Goal: Task Accomplishment & Management: Complete application form

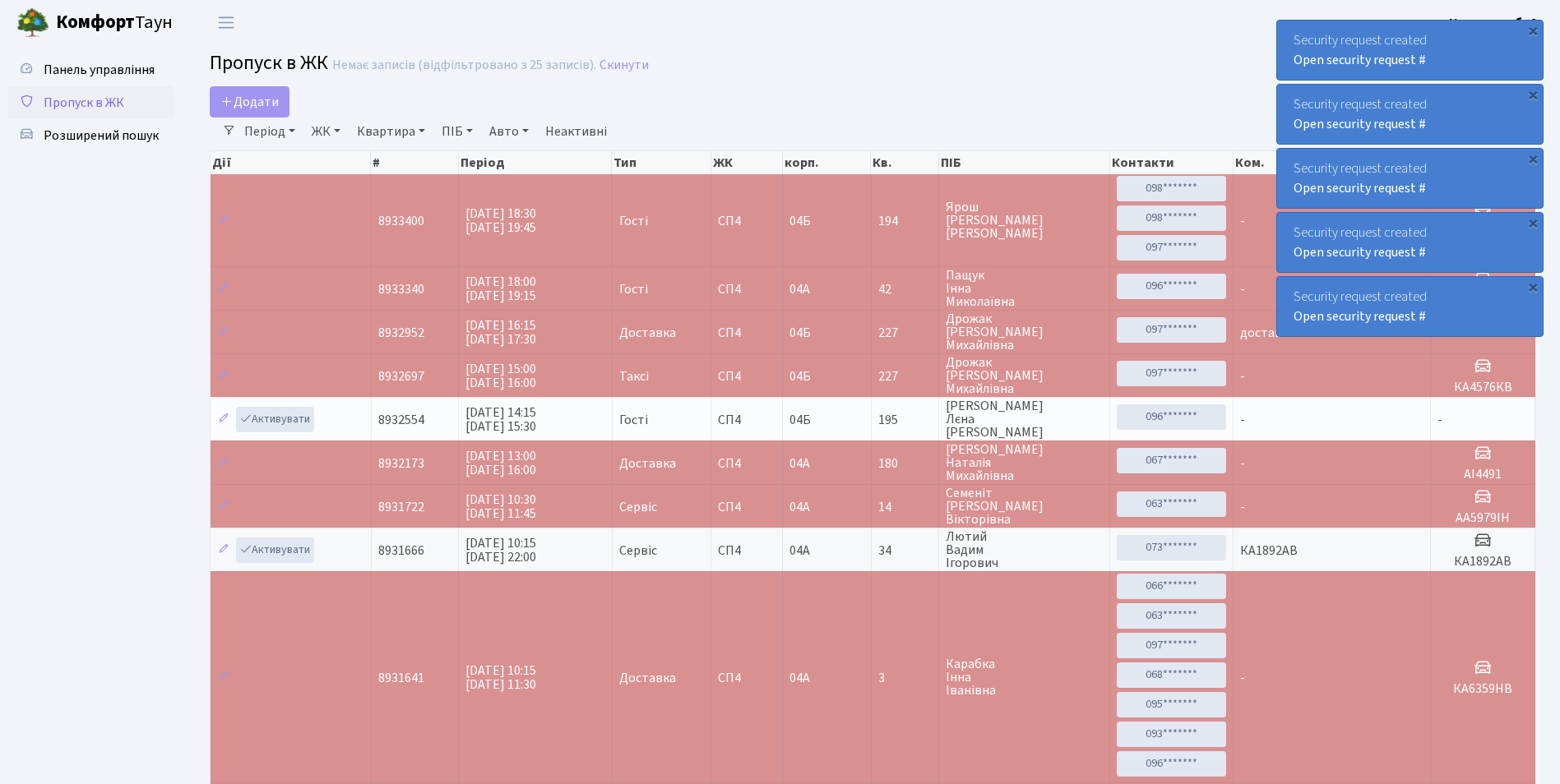
select select "25"
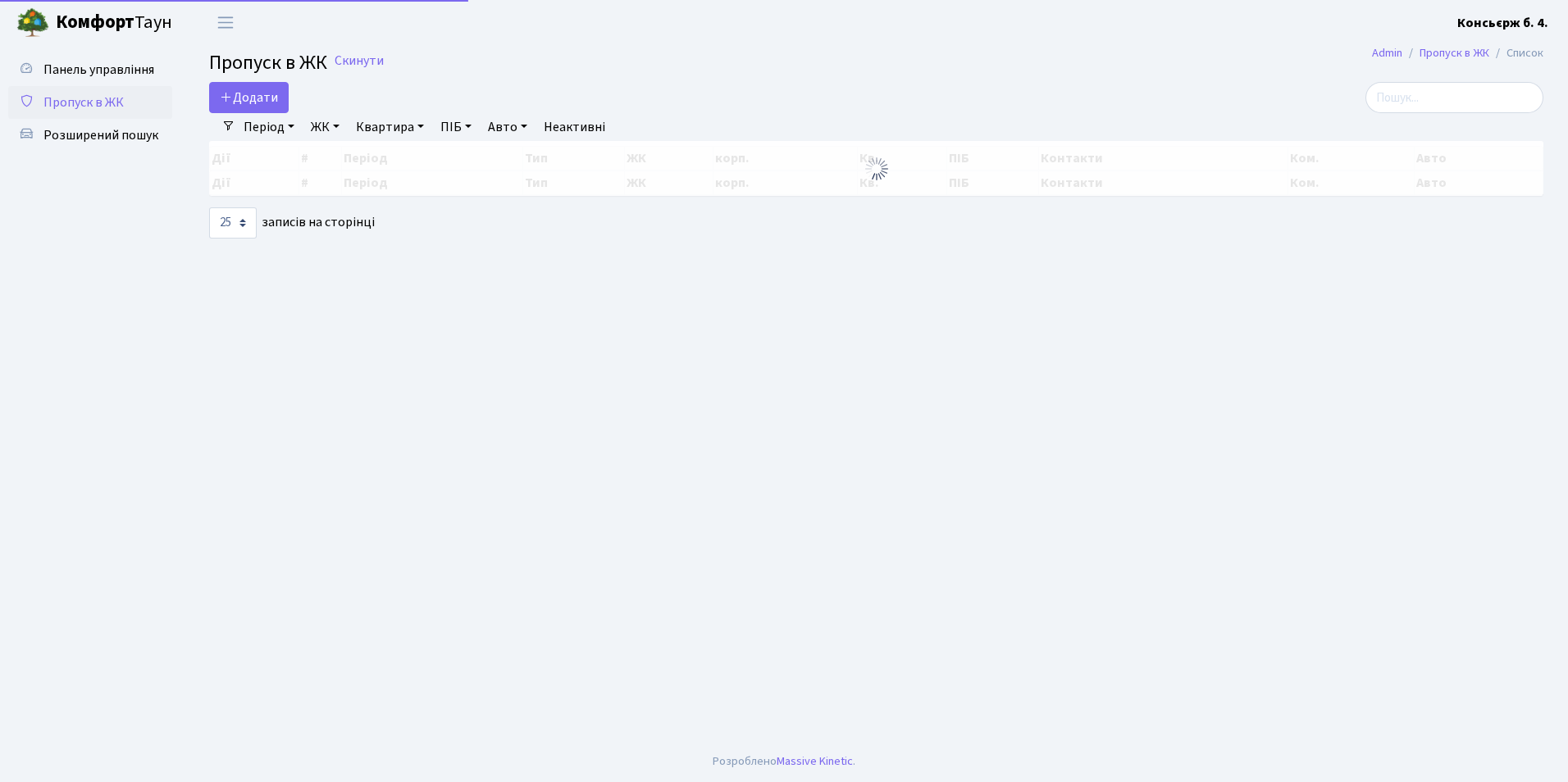
select select "25"
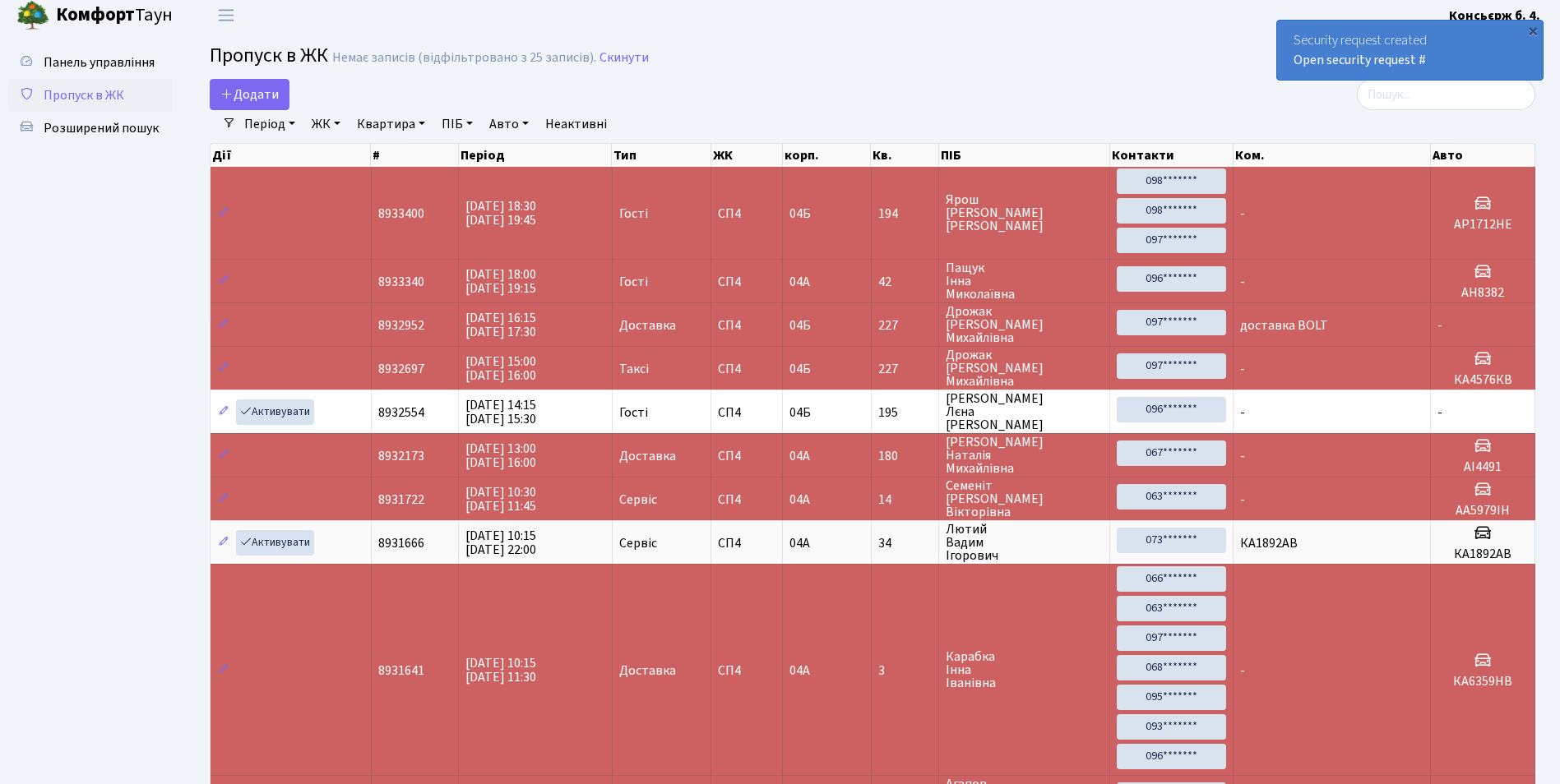
scroll to position [4, 0]
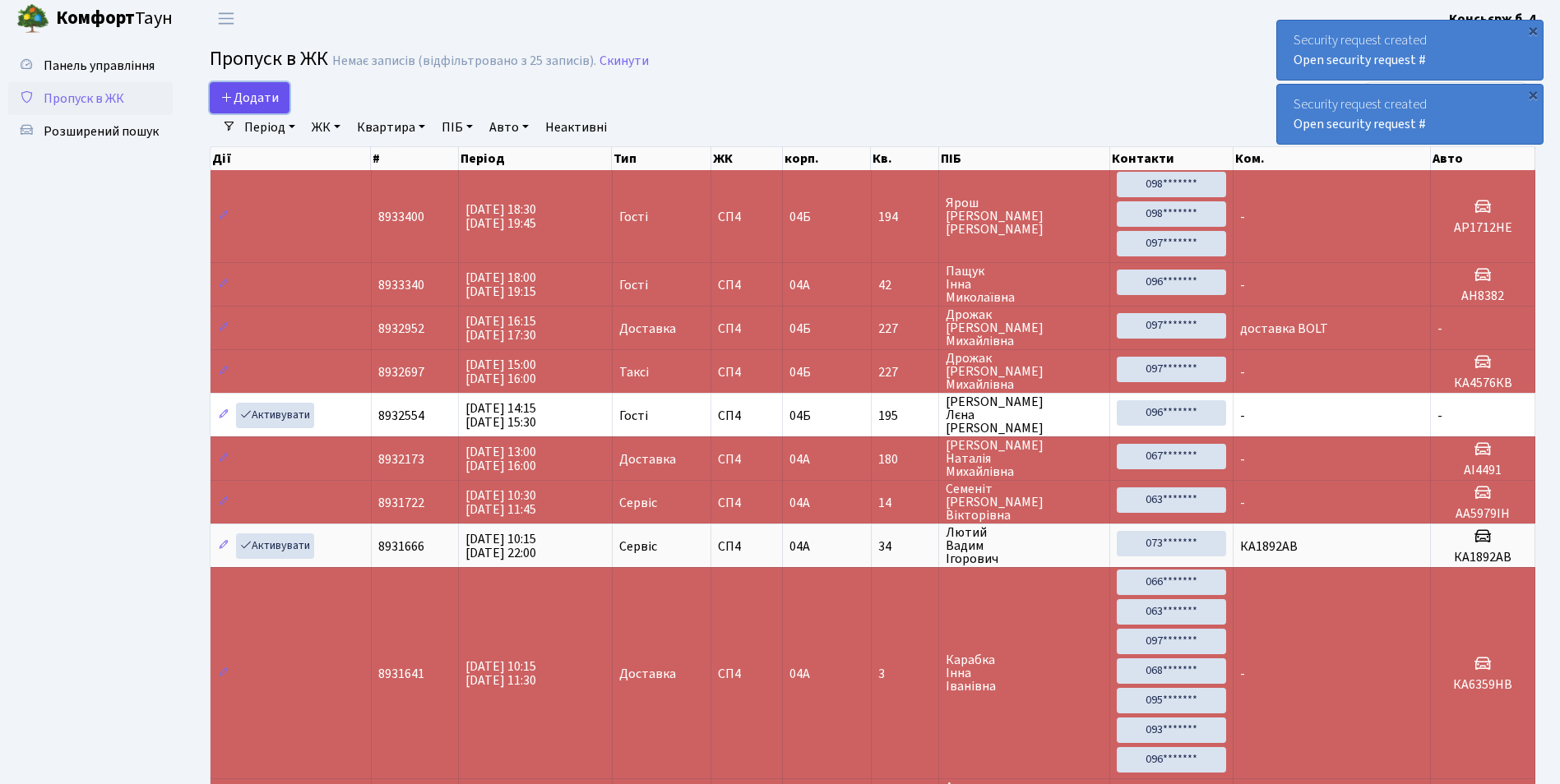
click at [236, 91] on span "Додати" at bounding box center [249, 98] width 59 height 18
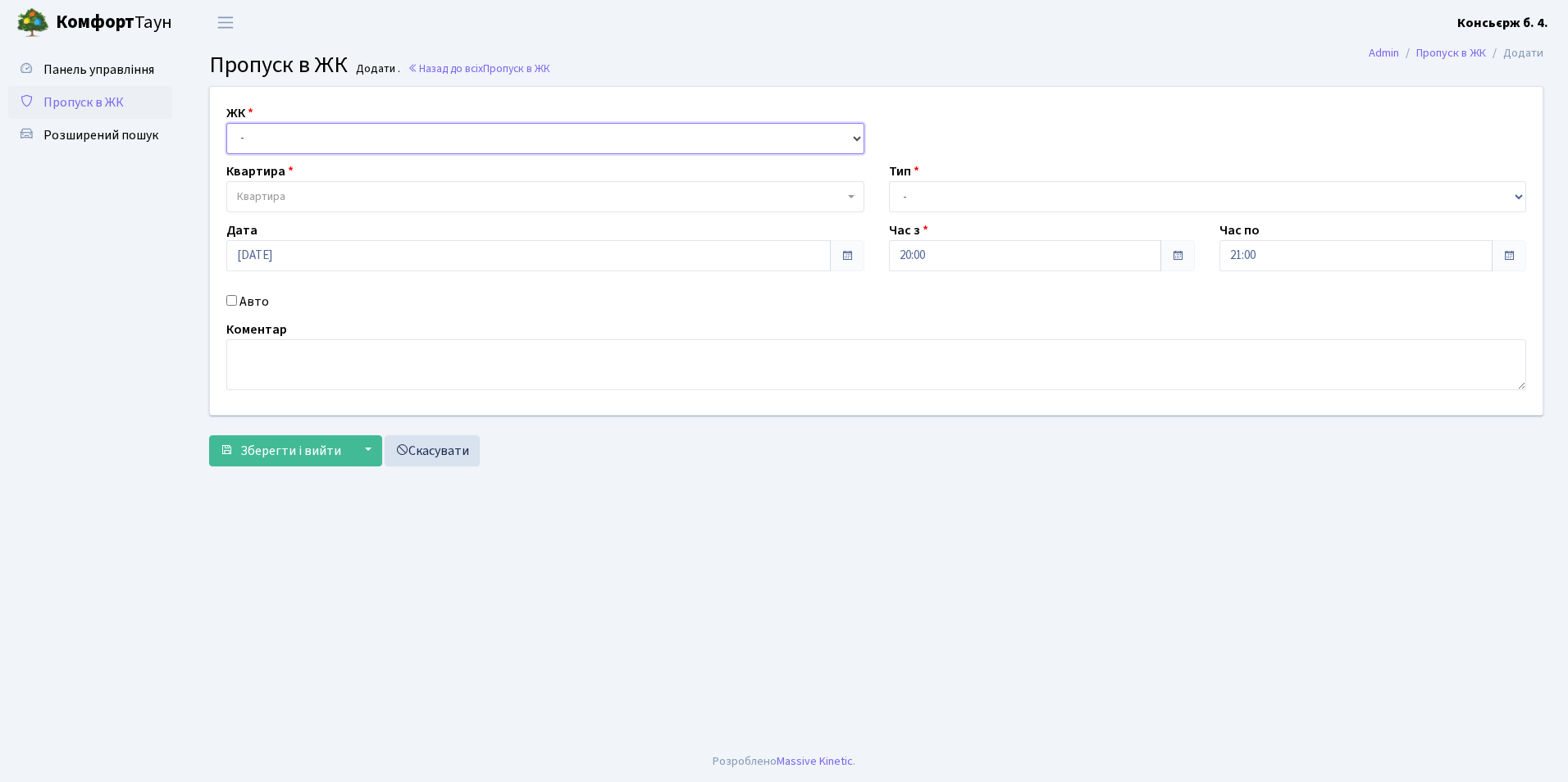
click at [261, 139] on select "- СП4, Столичне шосе, 5" at bounding box center [546, 139] width 638 height 31
select select "325"
click at [227, 123] on select "- СП4, Столичне шосе, 5" at bounding box center [546, 139] width 638 height 31
select select
click at [271, 195] on span "Квартира" at bounding box center [261, 196] width 48 height 17
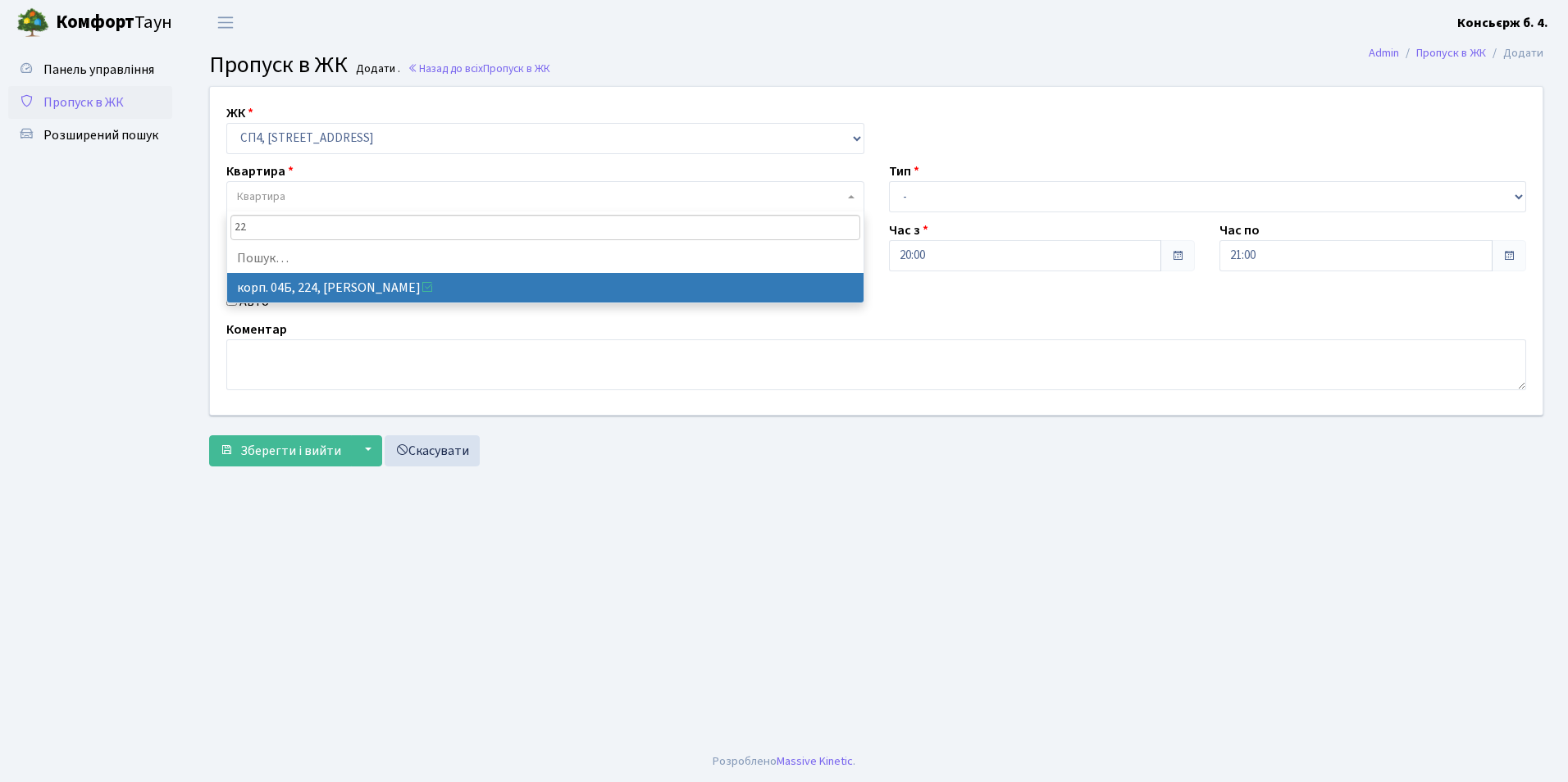
type input "2"
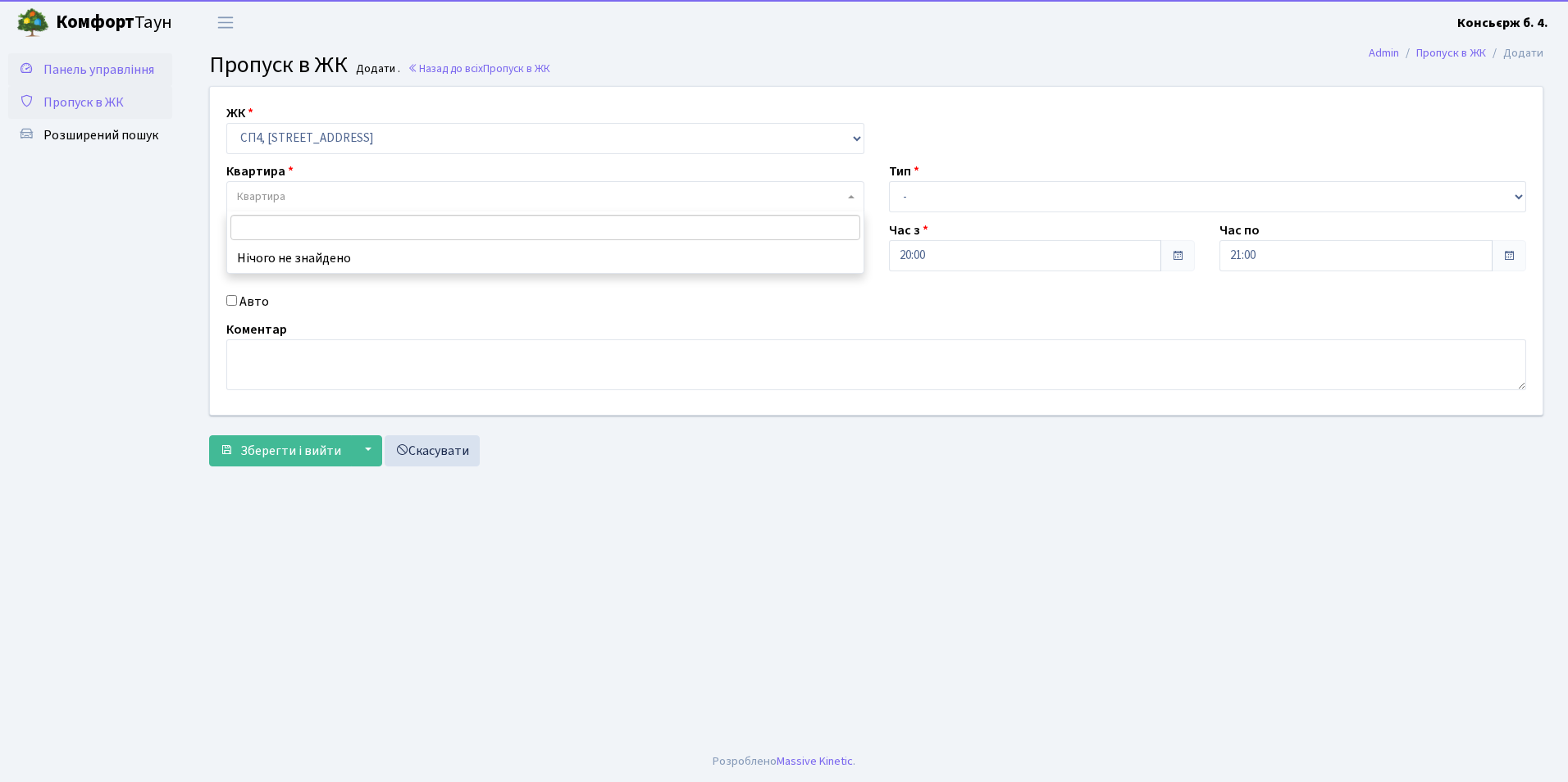
click at [99, 83] on link "Панель управління" at bounding box center [90, 70] width 164 height 33
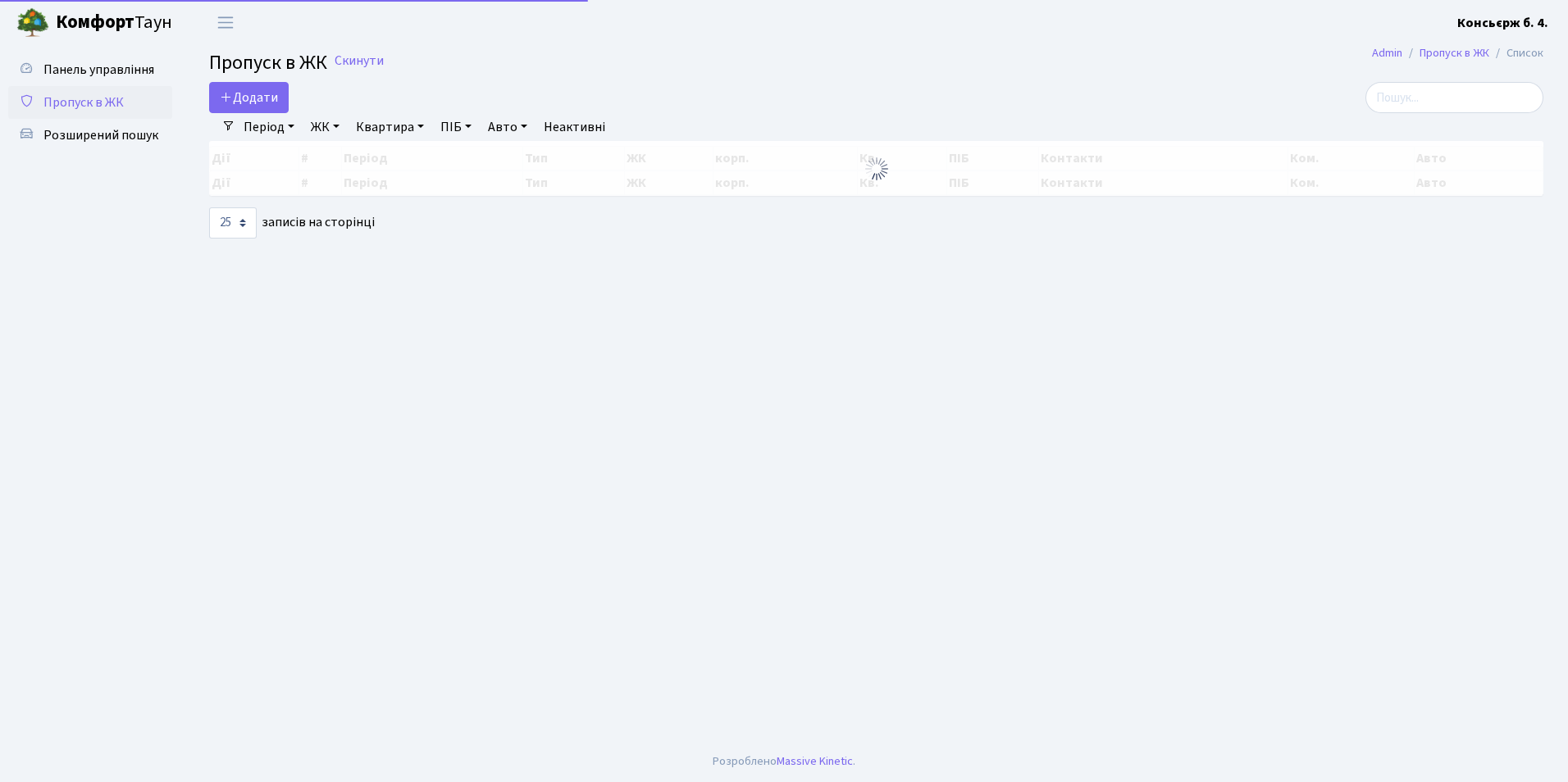
select select "25"
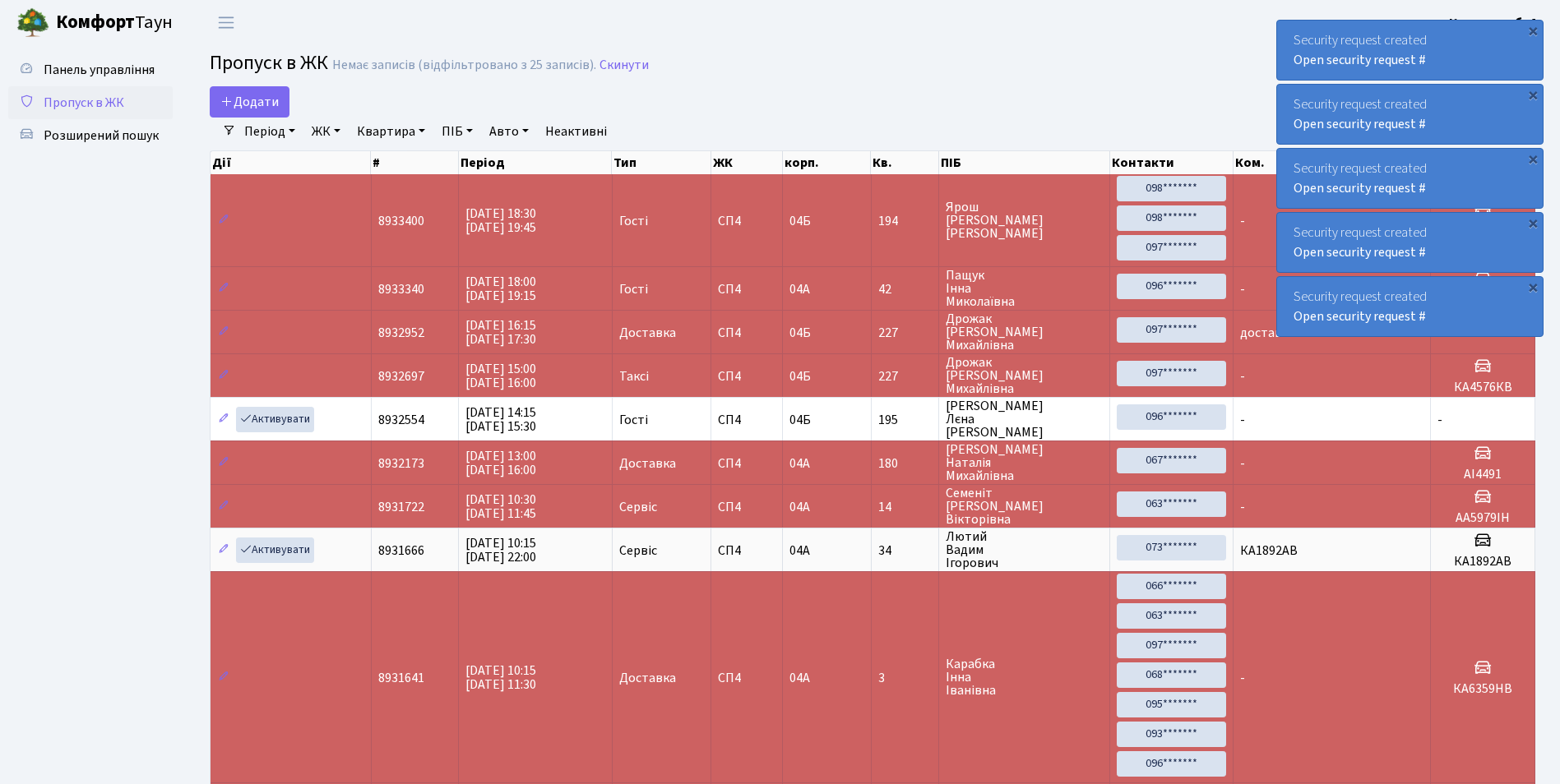
click at [134, 104] on link "Пропуск в ЖК" at bounding box center [90, 103] width 164 height 33
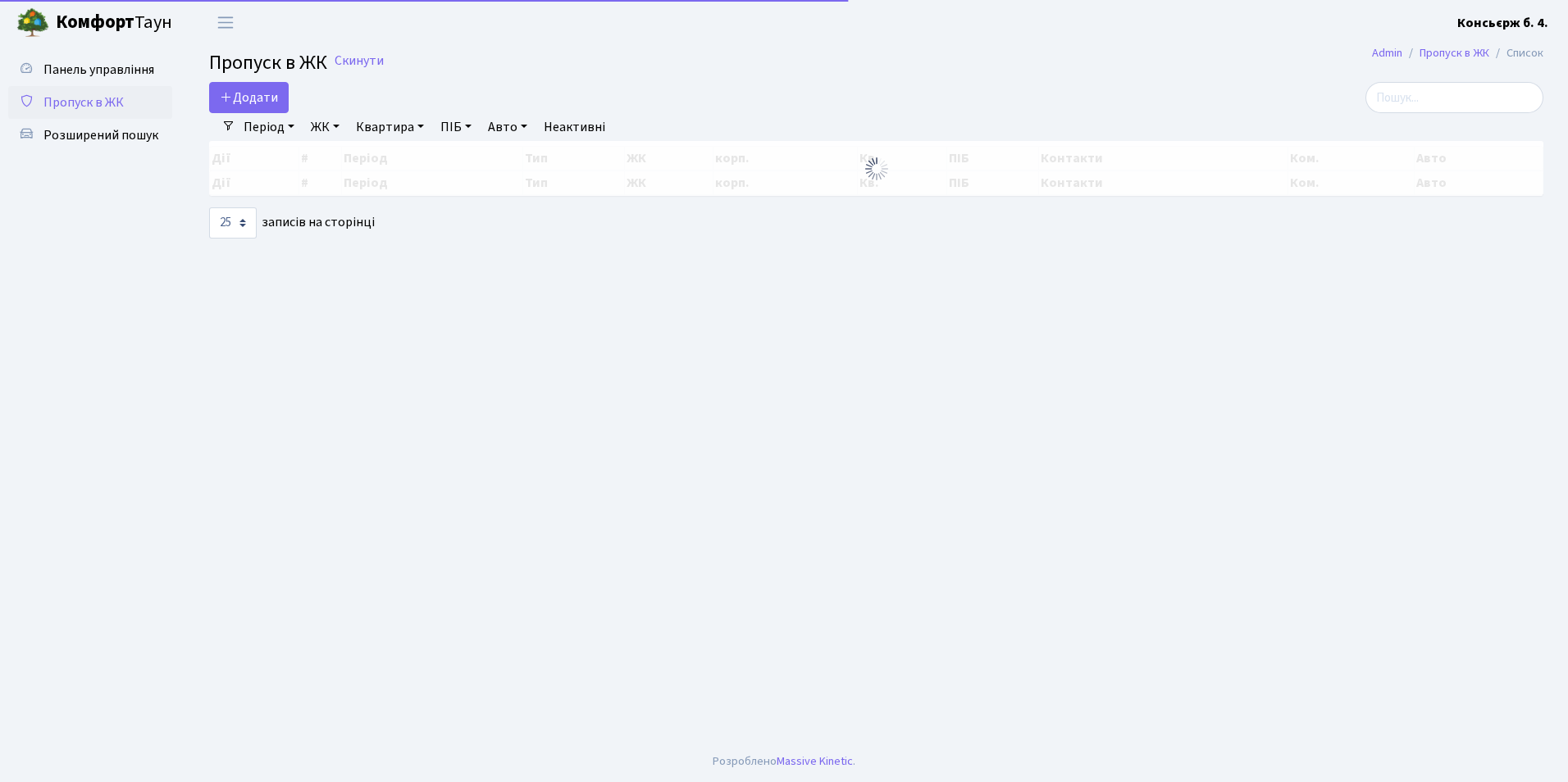
select select "25"
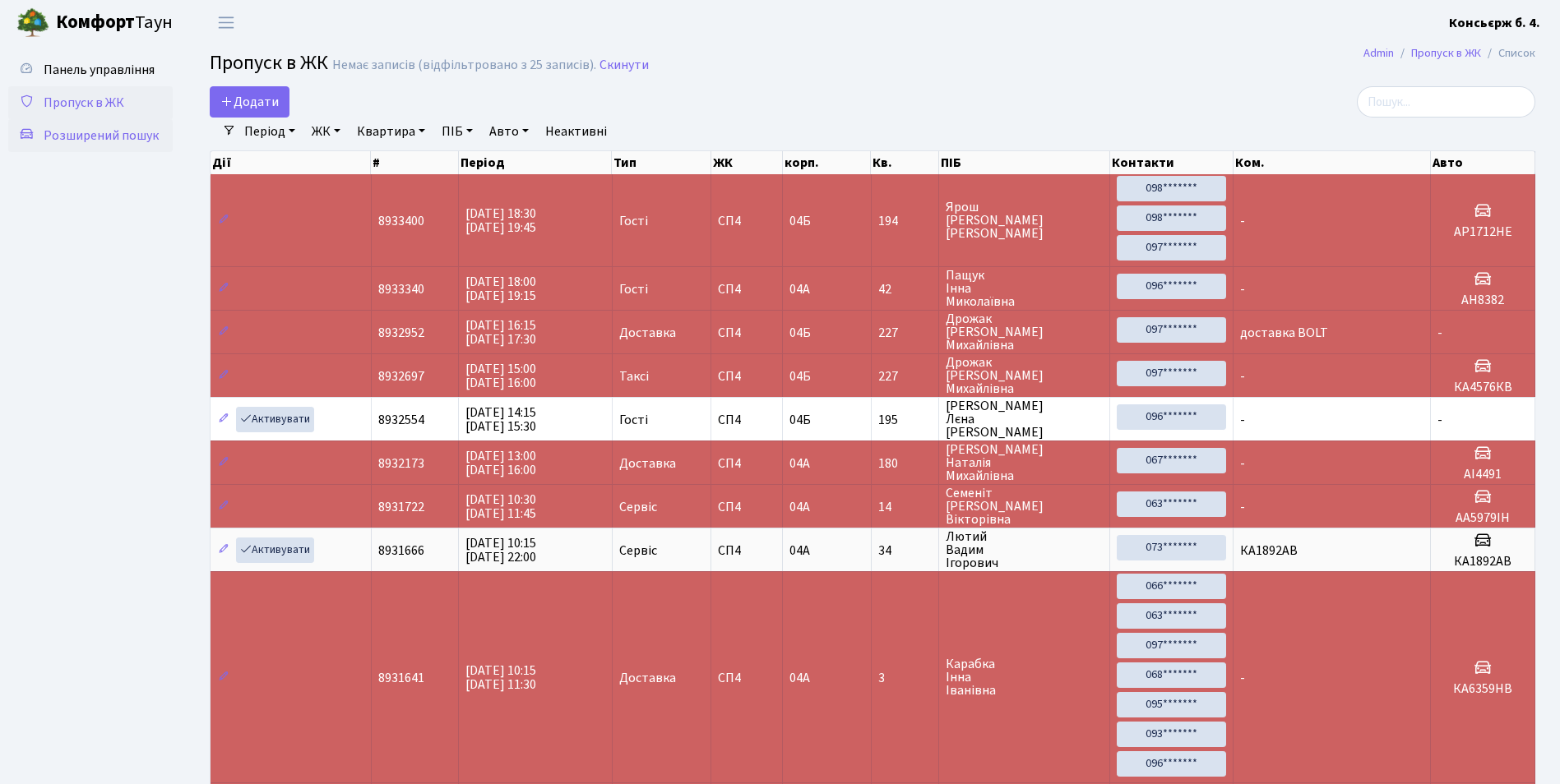
click at [115, 141] on span "Розширений пошук" at bounding box center [101, 135] width 115 height 18
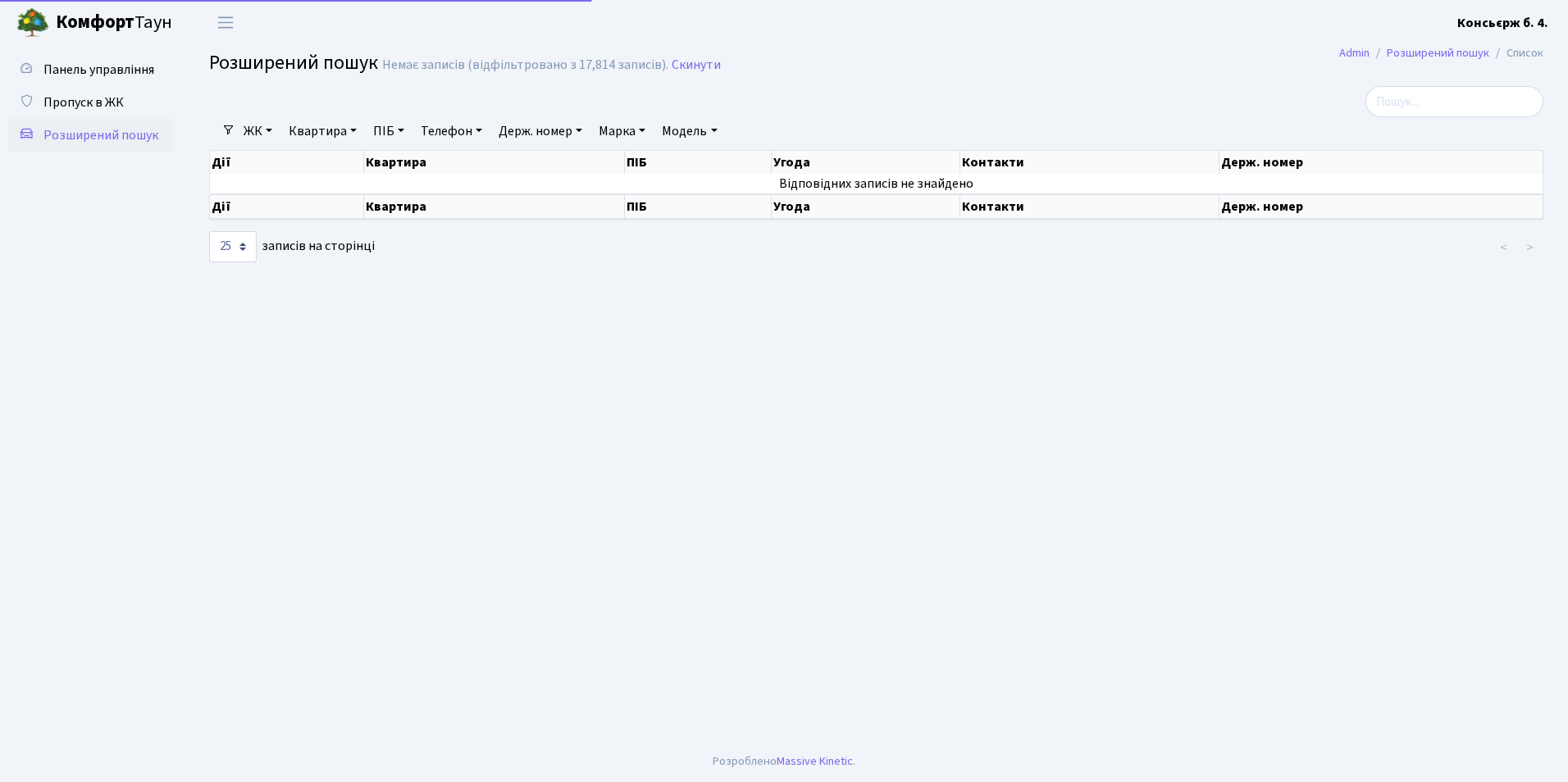
select select "25"
click at [258, 124] on link "ЖК" at bounding box center [258, 131] width 42 height 28
click at [313, 212] on link "СП4, [STREET_ADDRESS]" at bounding box center [324, 206] width 172 height 25
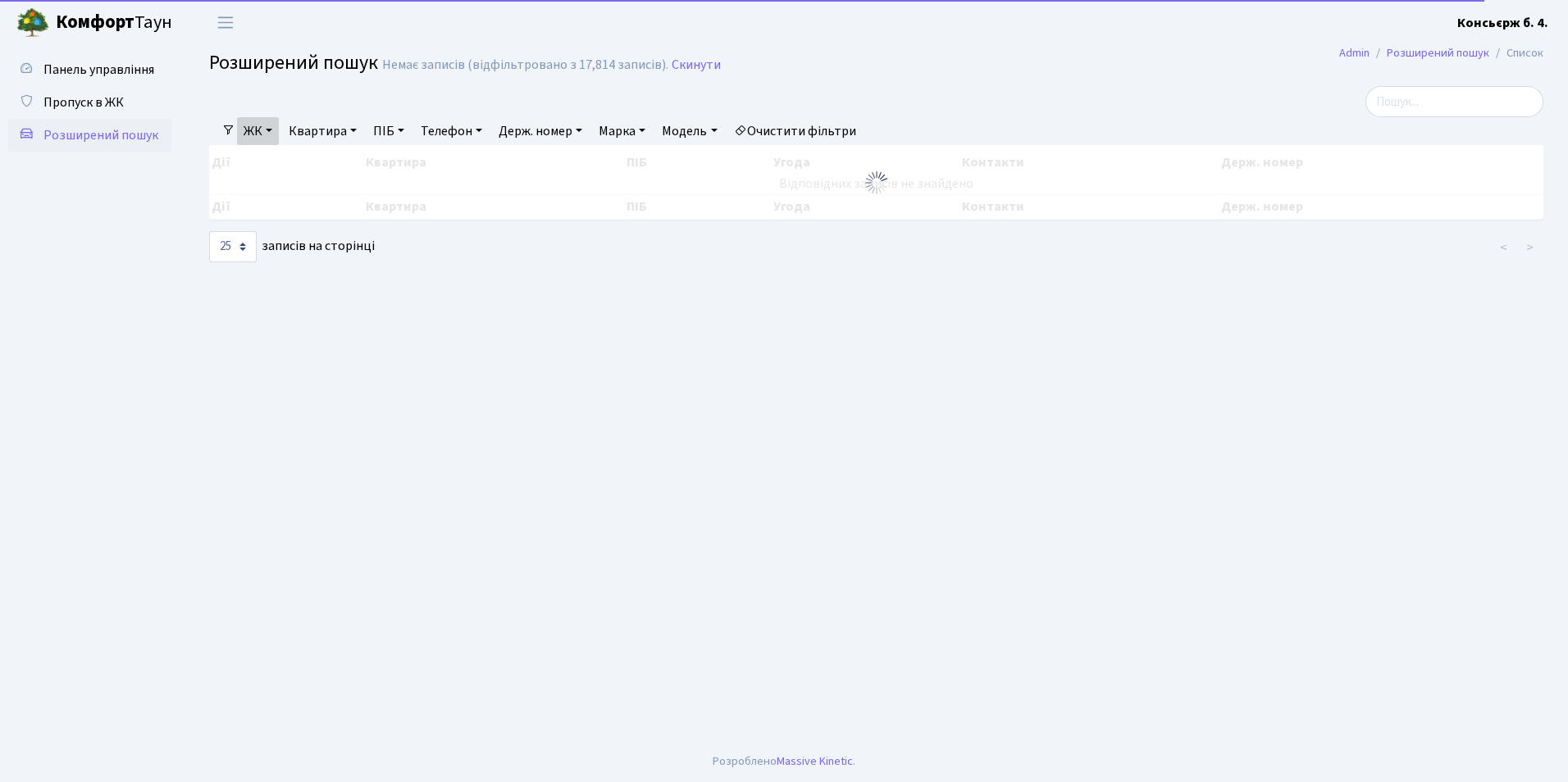
click at [321, 135] on link "Квартира" at bounding box center [322, 131] width 81 height 28
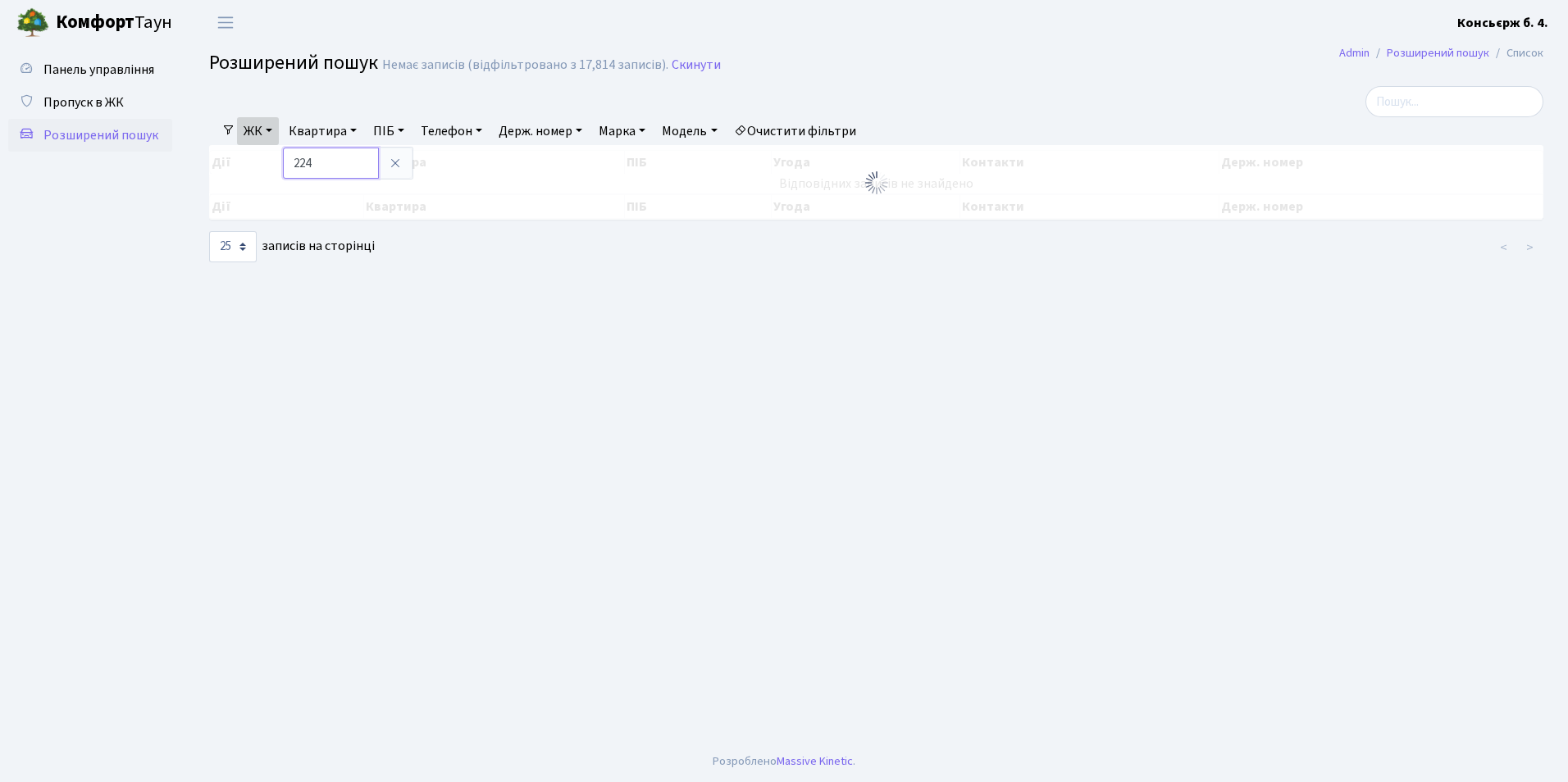
type input "224"
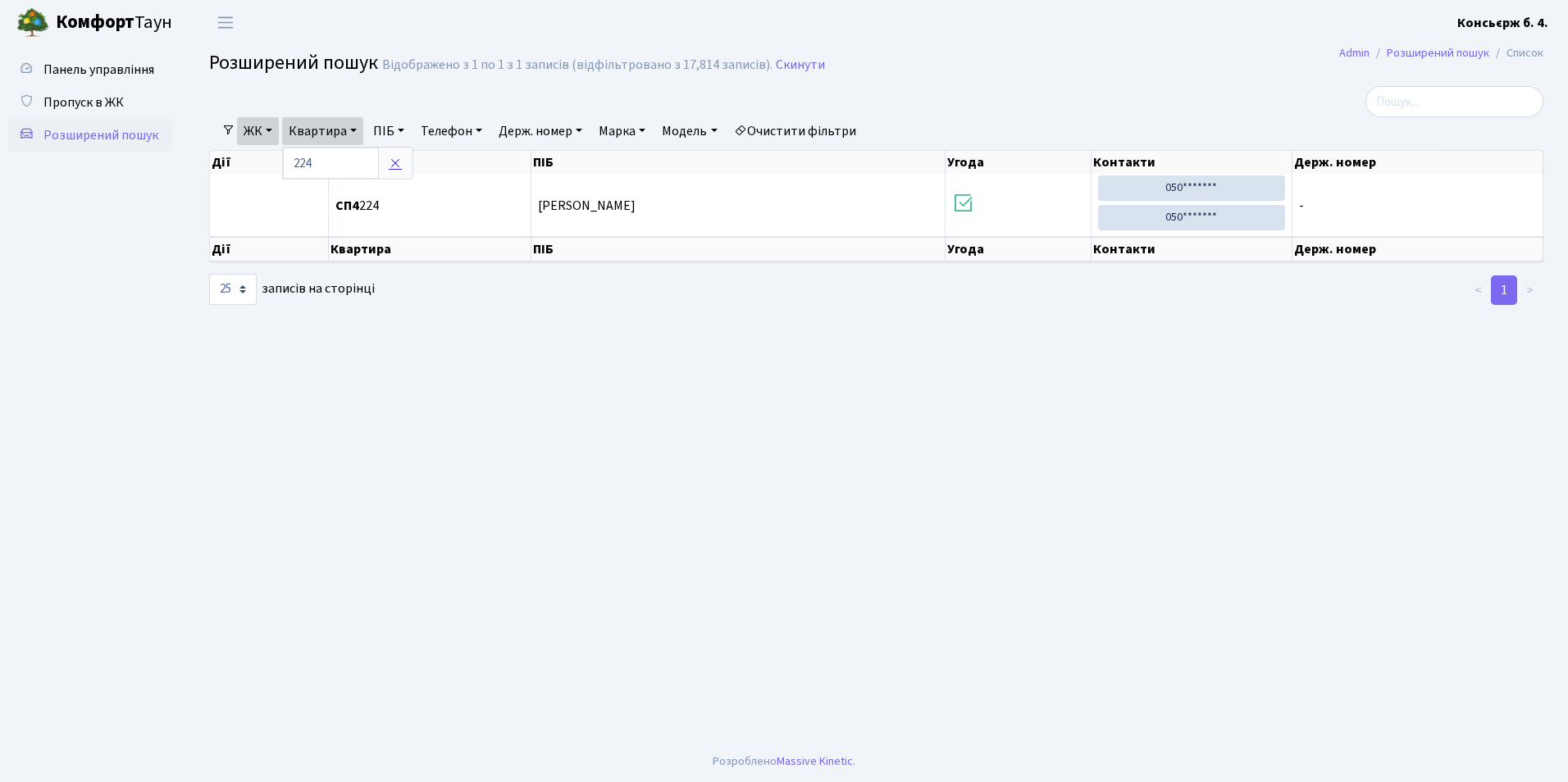
click at [391, 161] on icon at bounding box center [395, 163] width 13 height 13
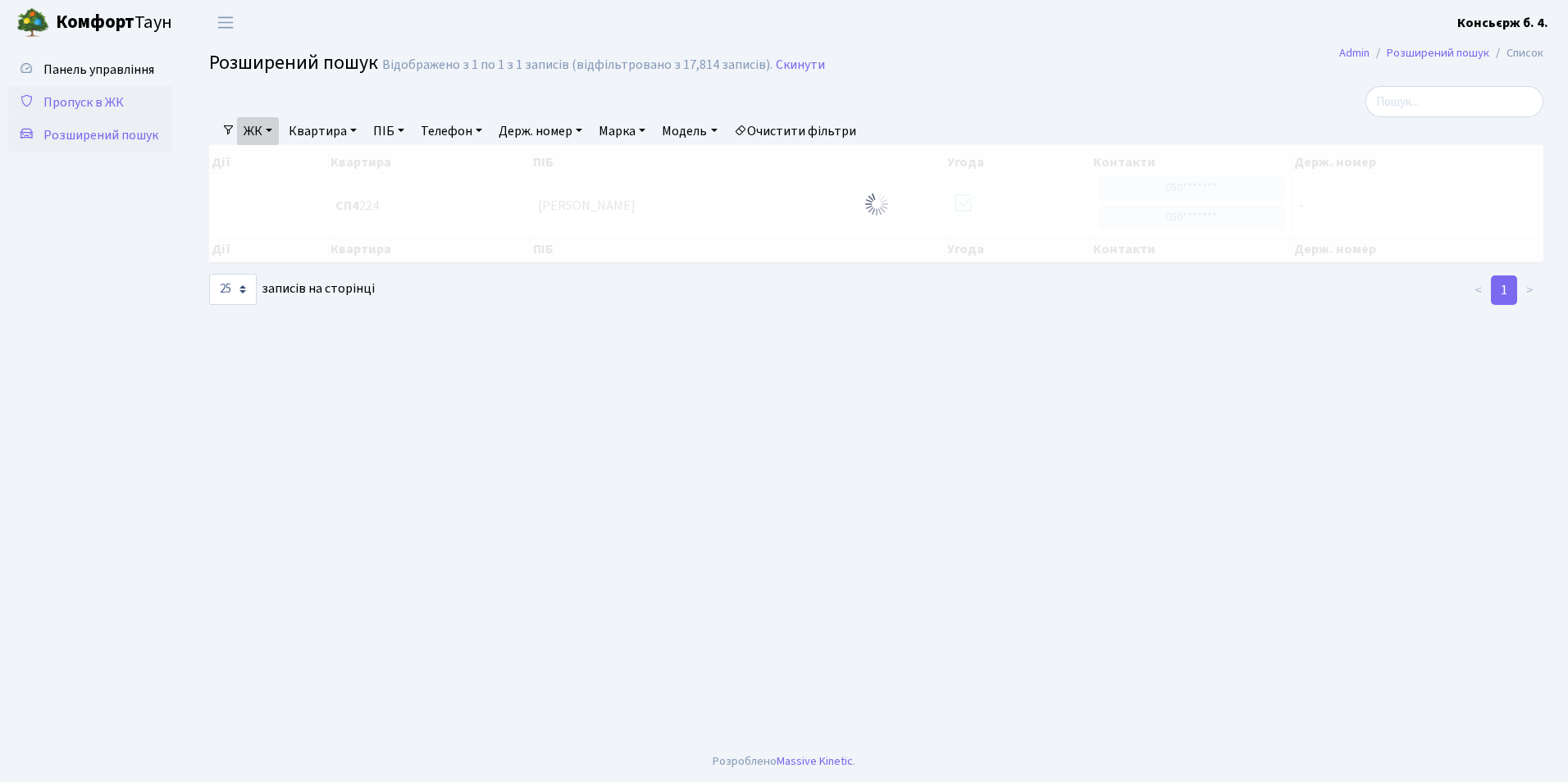
click at [118, 88] on link "Пропуск в ЖК" at bounding box center [90, 103] width 164 height 33
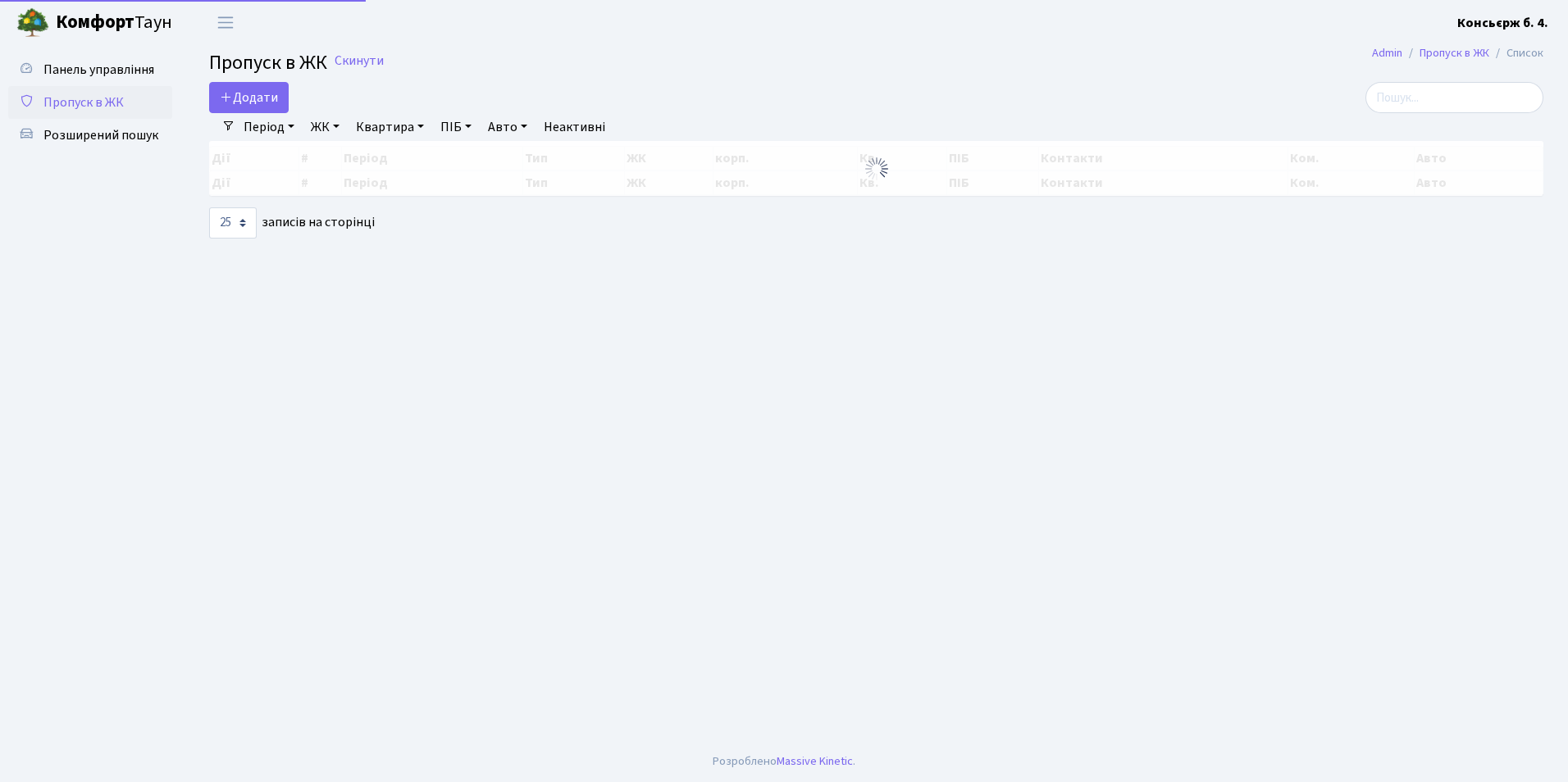
select select "25"
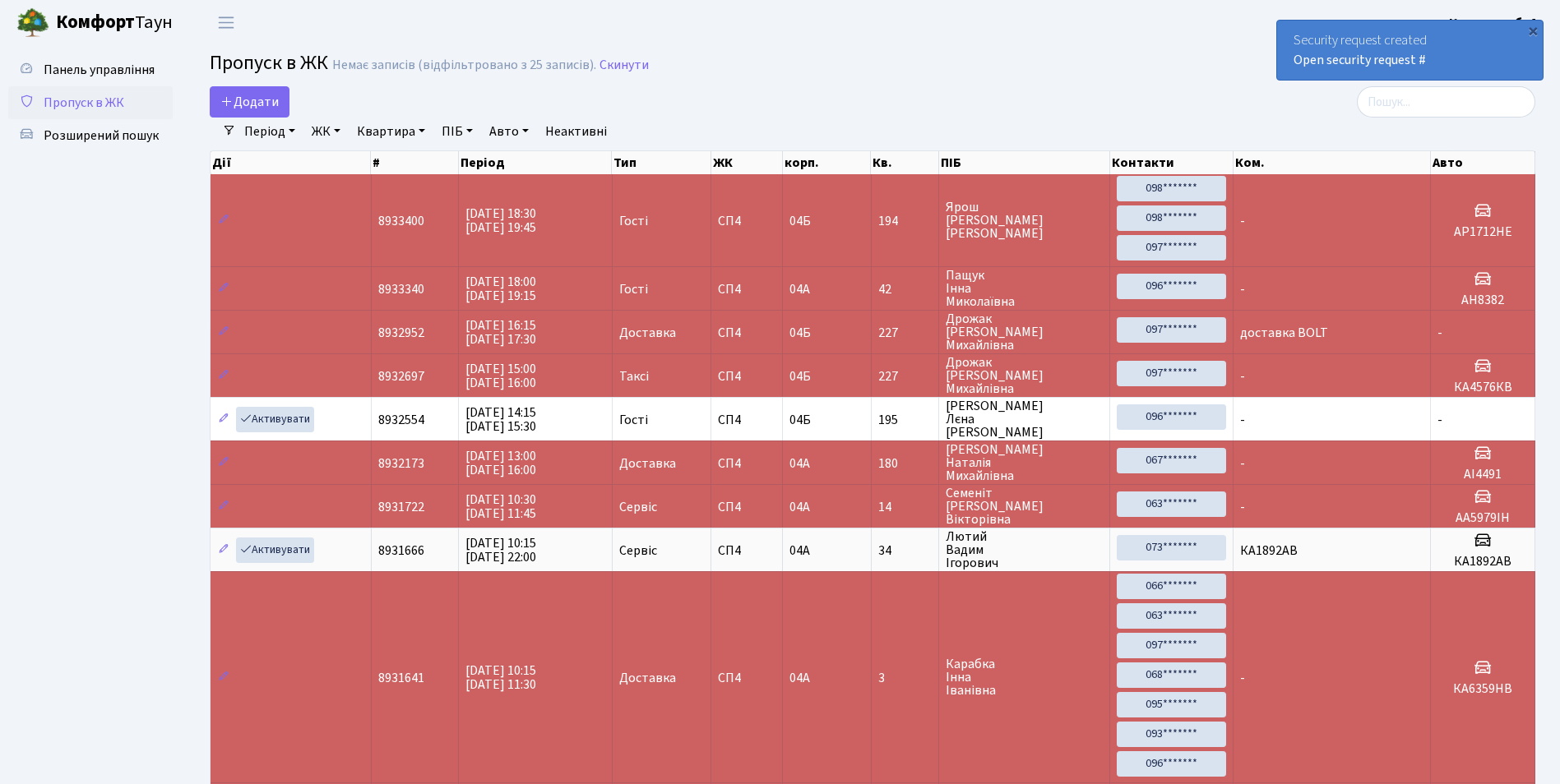
click at [138, 111] on link "Пропуск в ЖК" at bounding box center [90, 103] width 164 height 33
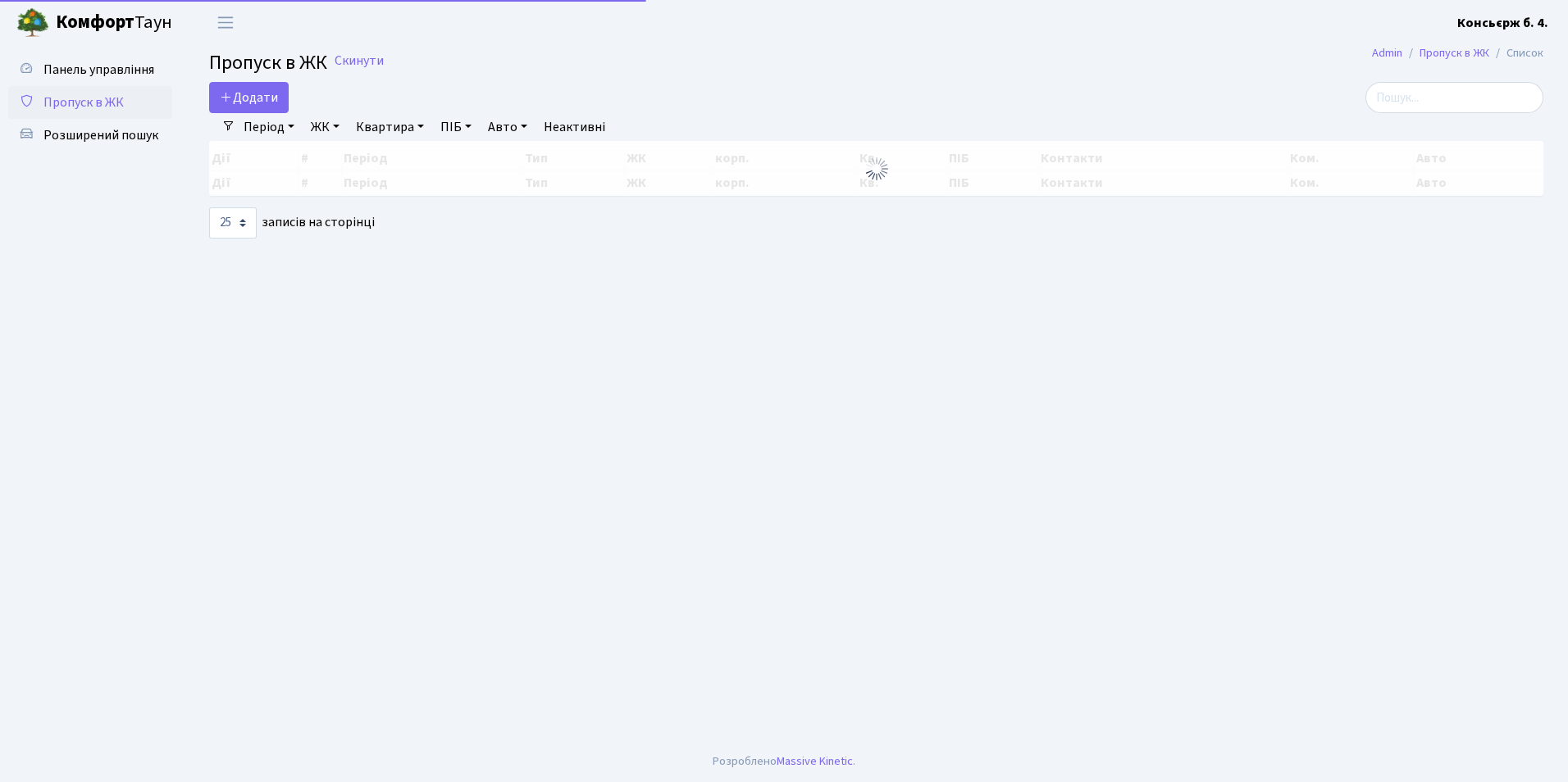
select select "25"
